Goal: Task Accomplishment & Management: Manage account settings

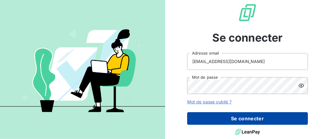
click at [265, 114] on button "Se connecter" at bounding box center [247, 118] width 121 height 13
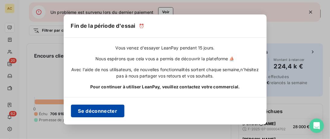
drag, startPoint x: 129, startPoint y: 110, endPoint x: 95, endPoint y: 110, distance: 33.8
click at [128, 110] on div "Se déconnecter" at bounding box center [165, 110] width 203 height 27
click at [92, 110] on button "Se déconnecter" at bounding box center [97, 111] width 53 height 13
